Goal: Obtain resource: Obtain resource

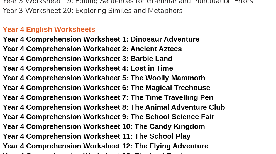
click at [47, 21] on h3 "Year 4 English Worksheets" at bounding box center [138, 24] width 271 height 19
click at [124, 79] on span "Year 4 Comprehension Worksheet 5: The Woolly Mammoth" at bounding box center [104, 78] width 203 height 8
click at [141, 88] on span "Year 4 Comprehension Worksheet 6: The Magical Treehouse" at bounding box center [107, 87] width 208 height 8
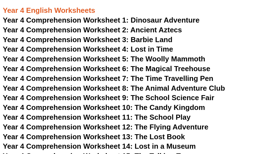
scroll to position [2156, 0]
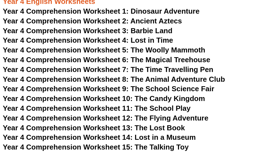
click at [146, 68] on span "Year 4 Comprehension Worksheet 7: The Time Travelling Pen" at bounding box center [108, 69] width 211 height 8
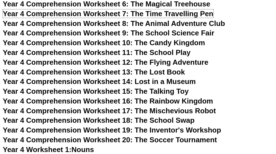
scroll to position [2184, 0]
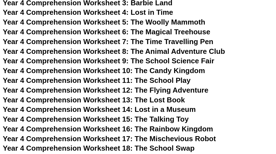
click at [138, 51] on span "Year 4 Comprehension Worksheet 8: The Animal Adventure Club" at bounding box center [114, 51] width 223 height 8
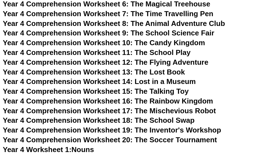
click at [148, 34] on span "Year 4 Comprehension Worksheet 9: The School Science Fair" at bounding box center [109, 33] width 212 height 8
click at [147, 42] on span "Year 4 Comprehension Worksheet 10: The Candy Kingdom" at bounding box center [104, 43] width 203 height 8
click at [150, 54] on span "Year 4 Comprehension Worksheet 11: The School Play" at bounding box center [97, 52] width 188 height 8
click at [131, 65] on span "Year 4 Comprehension Worksheet 12: The Flying Adventure" at bounding box center [106, 62] width 206 height 8
click at [138, 72] on span "Year 4 Comprehension Worksheet 13: The Lost Book" at bounding box center [94, 72] width 182 height 8
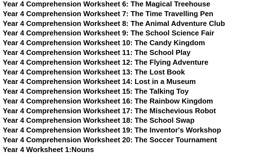
click at [127, 81] on span "Year 4 Comprehension Worksheet 14: Lost in a Museum" at bounding box center [99, 81] width 193 height 8
click at [123, 89] on span "Year 4 Comprehension Worksheet 15: The Talking Toy" at bounding box center [96, 91] width 186 height 8
click at [138, 101] on span "Year 4 Comprehension Worksheet 16: The Rainbow Kingdom" at bounding box center [108, 101] width 211 height 8
click at [127, 113] on span "Year 4 Comprehension Worksheet 17: The Mischevious Robot" at bounding box center [109, 111] width 213 height 8
click at [128, 121] on span "Year 4 Comprehension Worksheet 18: The School Swap" at bounding box center [99, 120] width 192 height 8
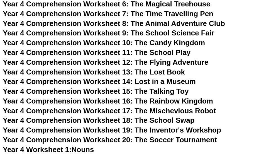
click at [124, 134] on span "Year 4 Comprehension Worksheet 19: The Inventor's Workshop" at bounding box center [112, 130] width 219 height 8
click at [123, 142] on span "Year 4 Comprehension Worksheet 20: The Soccer Tournament" at bounding box center [110, 140] width 215 height 8
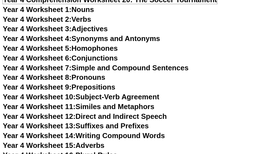
scroll to position [2351, 0]
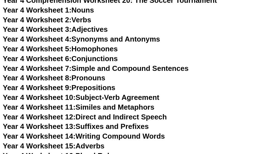
click at [80, 10] on link "Year 4 Worksheet 1: Nouns" at bounding box center [48, 10] width 91 height 8
click at [82, 19] on link "Year 4 Worksheet 2: Verbs" at bounding box center [47, 20] width 88 height 8
click at [96, 27] on link "Year 4 Worksheet 3: Adjectives" at bounding box center [55, 29] width 105 height 8
click at [112, 39] on link "Year 4 Worksheet 4: Synonyms and Antonyms" at bounding box center [82, 39] width 158 height 8
click at [101, 50] on link "Year 4 Worksheet 5: Homophones" at bounding box center [60, 49] width 115 height 8
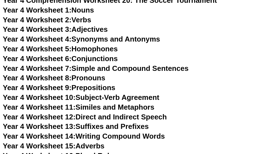
click at [102, 57] on link "Year 4 Worksheet 6: Conjunctions" at bounding box center [60, 58] width 115 height 8
click at [102, 67] on link "Year 4 Worksheet 7: Simple and Compound Sentences" at bounding box center [96, 68] width 186 height 8
click at [97, 78] on link "Year 4 Worksheet 8: Pronouns" at bounding box center [54, 78] width 103 height 8
click at [98, 88] on link "Year 4 Worksheet 9: Prepositions" at bounding box center [59, 87] width 113 height 8
click at [97, 97] on link "Year 4 Worksheet 10: Subject-Verb Agreement" at bounding box center [81, 97] width 157 height 8
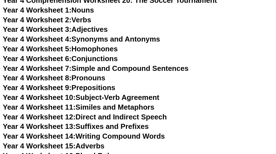
click at [104, 106] on link "Year 4 Worksheet 11: Similes and Metaphors" at bounding box center [79, 107] width 152 height 8
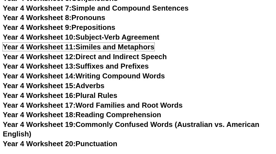
scroll to position [2435, 0]
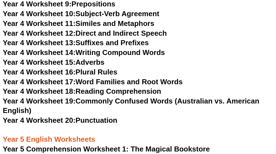
click at [105, 31] on link "Year 4 Worksheet 12: Direct and Indirect Speech" at bounding box center [85, 33] width 164 height 8
click at [114, 41] on link "Year 4 Worksheet 13: Suffixes and Prefixes" at bounding box center [76, 43] width 146 height 8
click at [97, 53] on link "Year 4 Worksheet 14: Writing Compound Words" at bounding box center [84, 52] width 162 height 8
click at [98, 62] on link "Year 4 Worksheet 15: Adverbs" at bounding box center [54, 62] width 102 height 8
click at [107, 72] on link "Year 4 Worksheet 16: Plural Rules" at bounding box center [60, 72] width 115 height 8
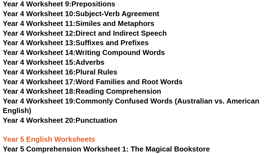
click at [94, 84] on link "Year 4 Worksheet 17: Word Families and Root Words" at bounding box center [93, 82] width 180 height 8
click at [104, 93] on link "Year 4 Worksheet 18: Reading Comprehension" at bounding box center [82, 91] width 158 height 8
click at [124, 102] on link "Year 4 Worksheet 19: Commonly Confused Words (Australian vs. American English)" at bounding box center [131, 106] width 257 height 18
click at [76, 120] on span "Year 4 Worksheet 20:" at bounding box center [39, 120] width 73 height 8
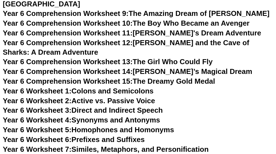
scroll to position [3077, 0]
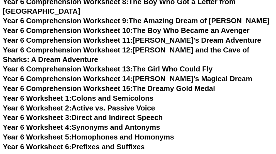
click at [91, 94] on link "Year 6 Worksheet 1: Colons and Semicolons" at bounding box center [78, 98] width 151 height 8
